Goal: Information Seeking & Learning: Learn about a topic

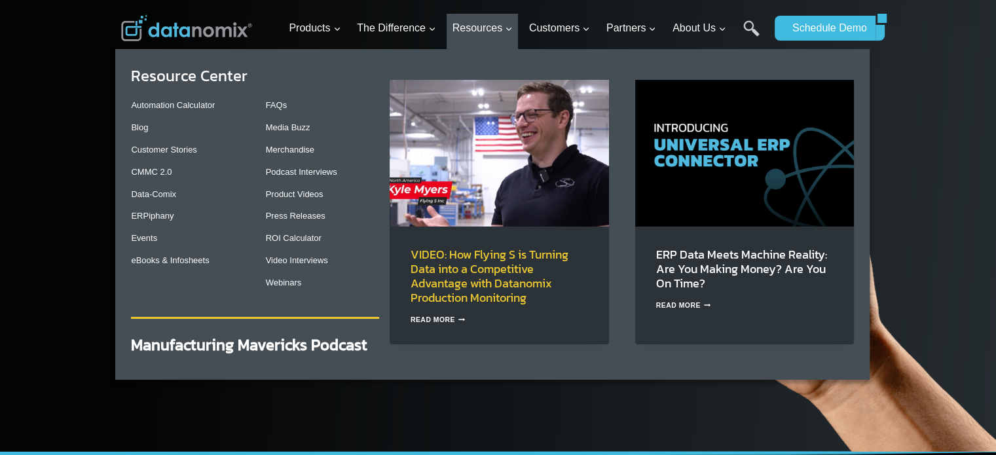
click at [490, 268] on link "VIDEO: How Flying S is Turning Data into a Competitive Advantage with Datanomix…" at bounding box center [490, 276] width 158 height 61
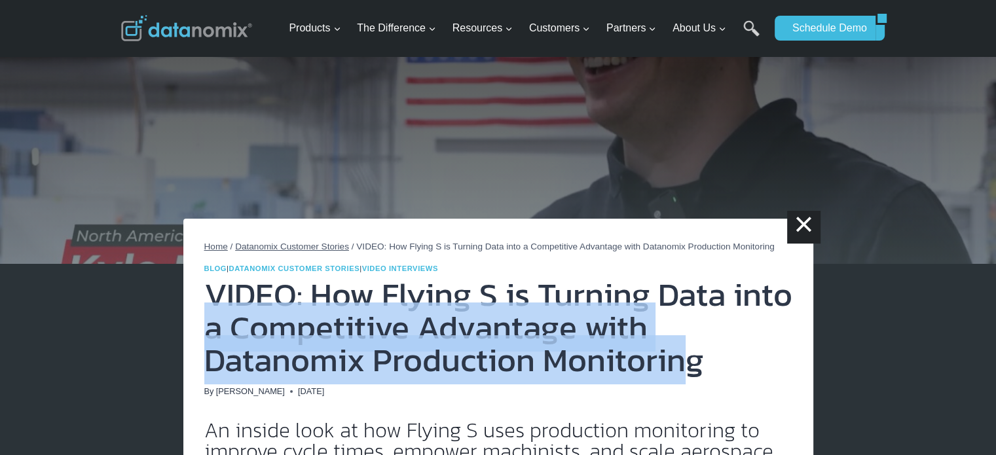
drag, startPoint x: 690, startPoint y: 361, endPoint x: 212, endPoint y: 322, distance: 479.0
click at [212, 322] on h1 "VIDEO: How Flying S is Turning Data into a Competitive Advantage with Datanomix…" at bounding box center [498, 327] width 588 height 98
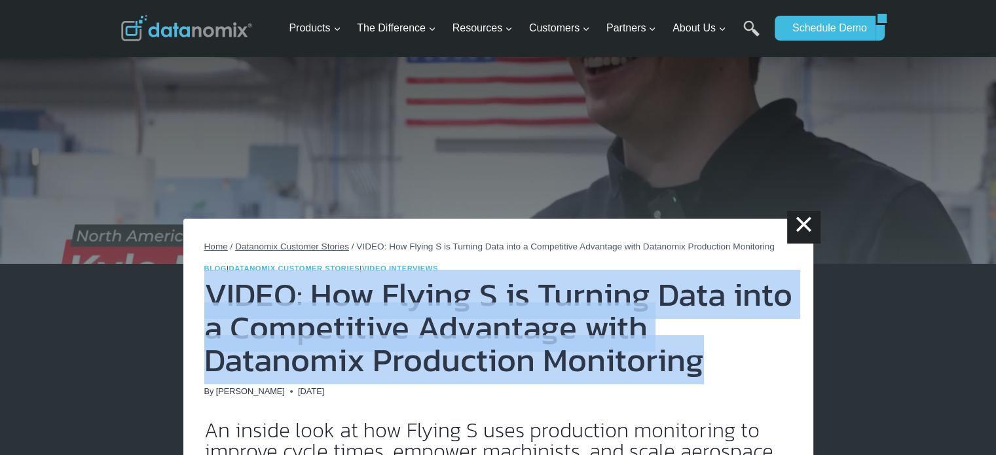
drag, startPoint x: 743, startPoint y: 363, endPoint x: 204, endPoint y: 306, distance: 542.0
click at [204, 306] on h1 "VIDEO: How Flying S is Turning Data into a Competitive Advantage with Datanomix…" at bounding box center [498, 327] width 588 height 98
copy h1 "VIDEO: How Flying S is Turning Data into a Competitive Advantage with Datanomix…"
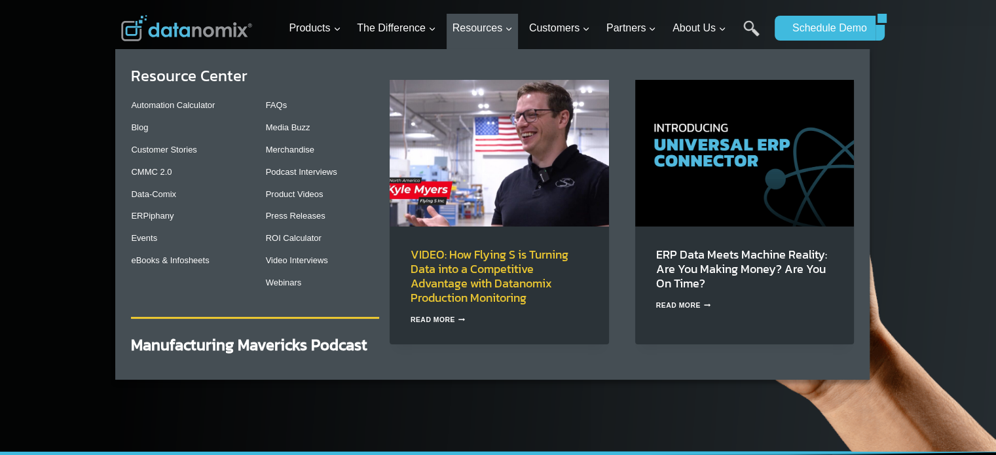
click at [460, 269] on link "VIDEO: How Flying S is Turning Data into a Competitive Advantage with Datanomix…" at bounding box center [490, 276] width 158 height 61
